Goal: Navigation & Orientation: Find specific page/section

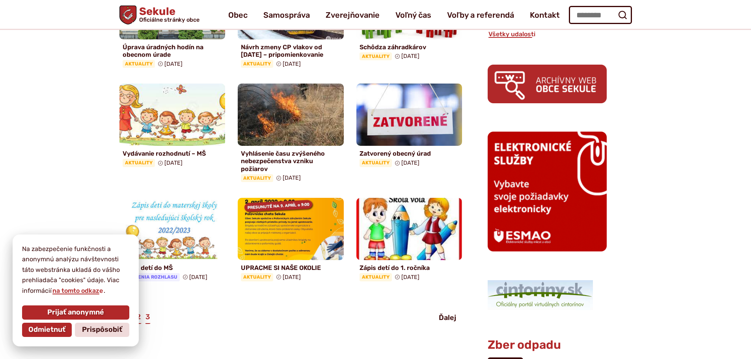
scroll to position [355, 0]
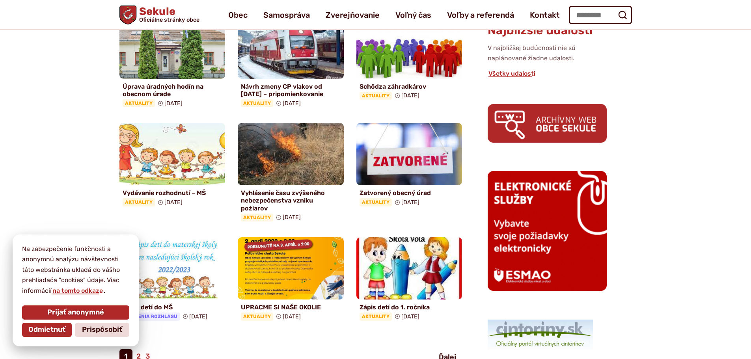
click at [546, 123] on img at bounding box center [546, 123] width 119 height 38
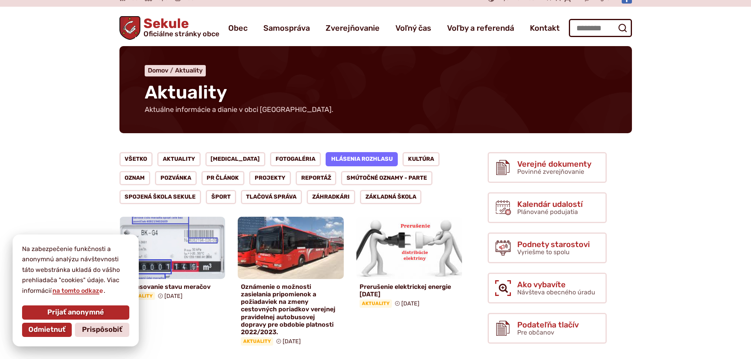
scroll to position [0, 0]
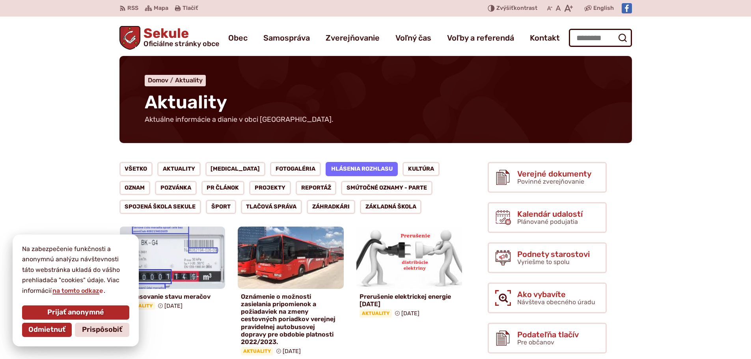
click at [346, 166] on link "Hlásenia rozhlasu" at bounding box center [361, 169] width 73 height 14
click at [338, 166] on link "Hlásenia rozhlasu" at bounding box center [361, 169] width 73 height 14
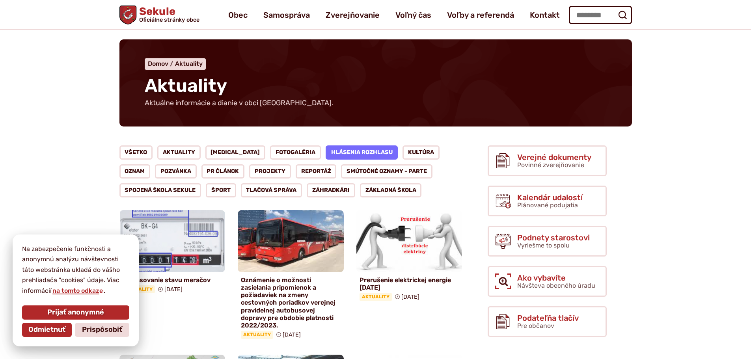
scroll to position [14, 0]
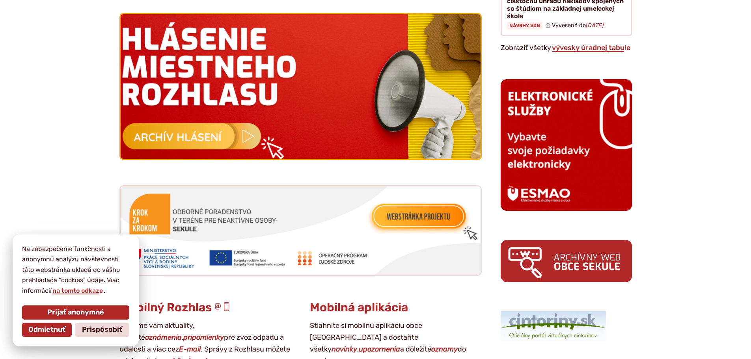
scroll to position [788, 0]
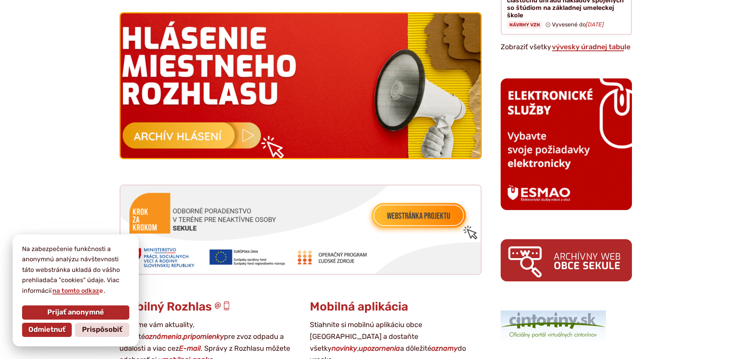
click at [231, 137] on img at bounding box center [300, 85] width 396 height 159
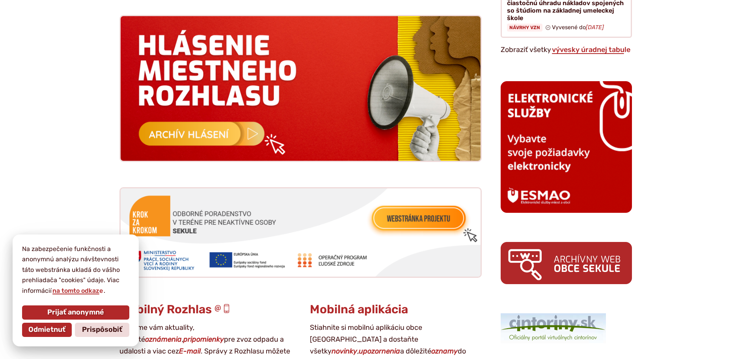
scroll to position [788, 0]
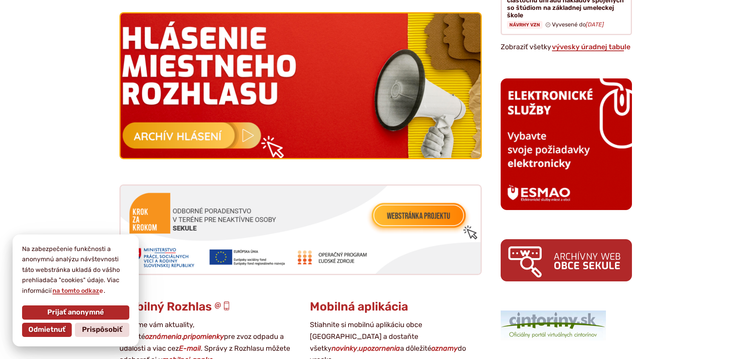
click at [176, 132] on img at bounding box center [300, 85] width 396 height 159
